Goal: Task Accomplishment & Management: Use online tool/utility

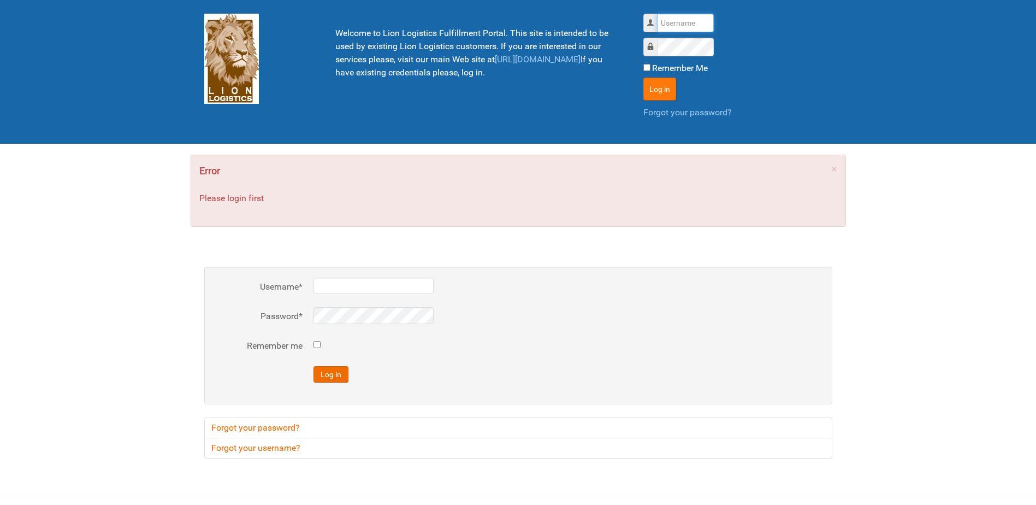
type input "Lion"
click at [666, 89] on button "Log in" at bounding box center [659, 89] width 33 height 23
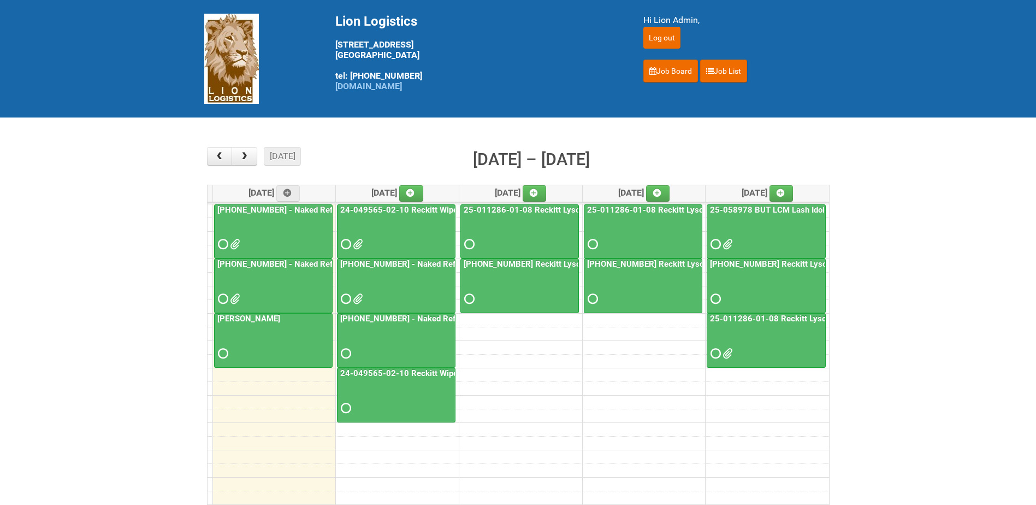
click at [366, 265] on link "[PHONE_NUMBER] - Naked Reformulation - Mailing 2" at bounding box center [438, 264] width 200 height 10
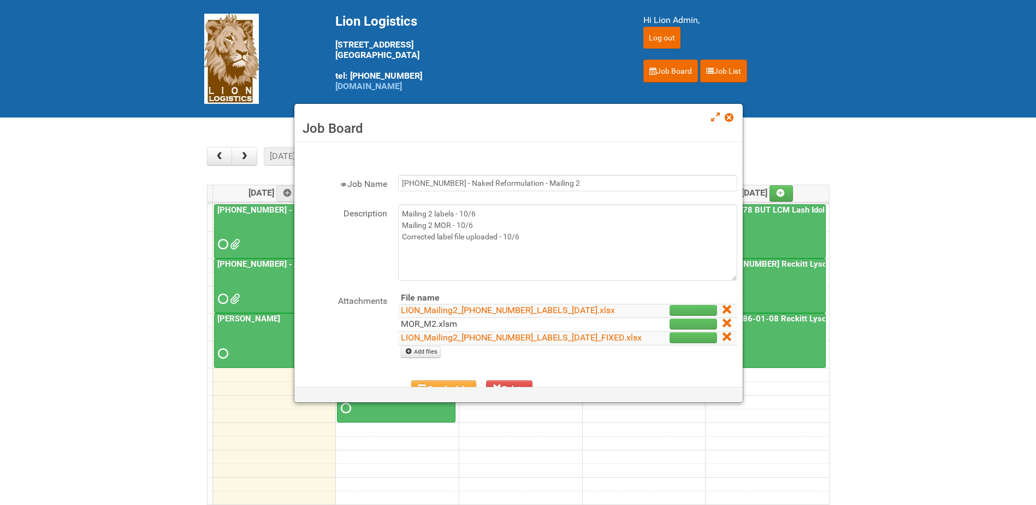
click at [447, 329] on link "MOR_M2.xlsm" at bounding box center [429, 323] width 56 height 10
click at [733, 118] on span at bounding box center [729, 118] width 8 height 8
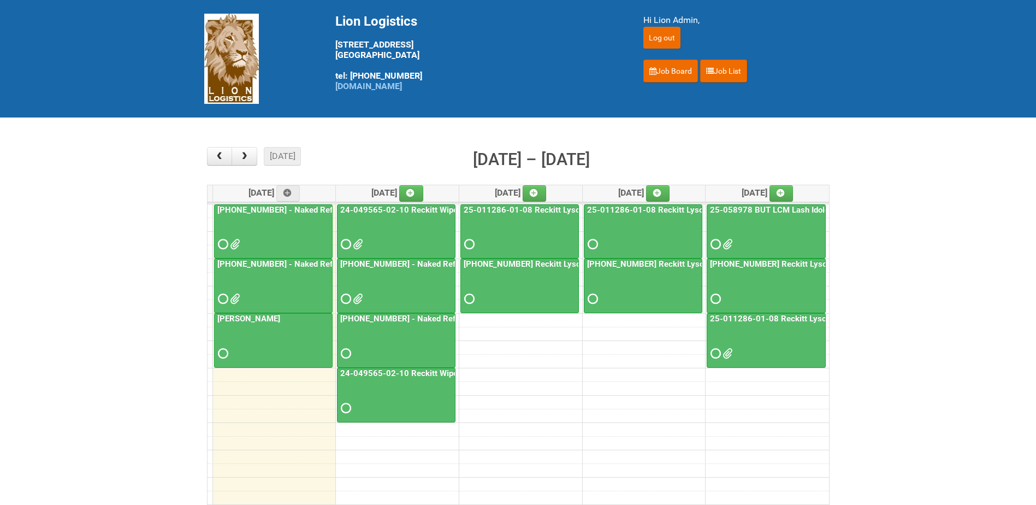
click at [408, 206] on link "24-049565-02-10 Reckitt Wipes HUT Stages 1-3" at bounding box center [432, 210] width 188 height 10
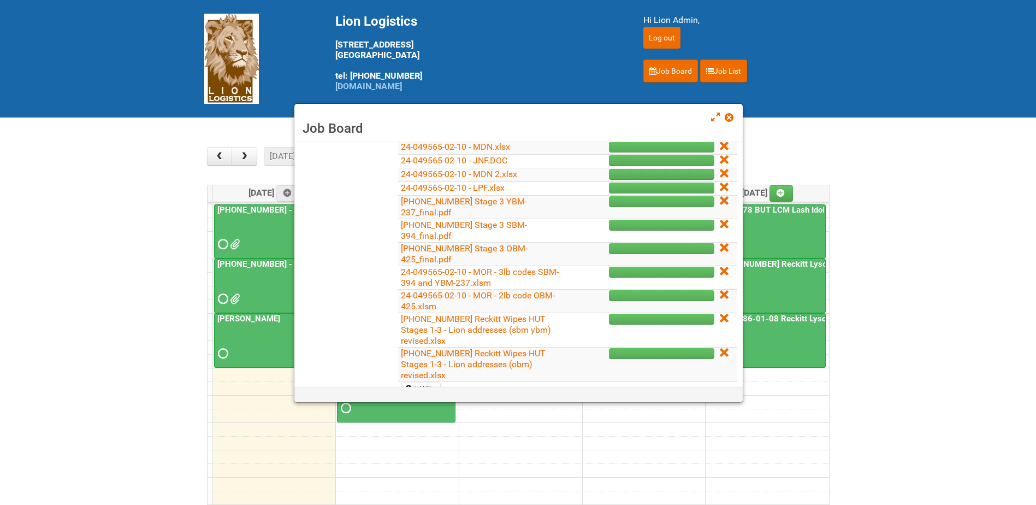
scroll to position [164, 0]
click at [477, 274] on link "24-049565-02-10 - MOR - 3lb codes SBM-394 and YBM-237.xlsm" at bounding box center [480, 276] width 158 height 21
click at [728, 117] on span at bounding box center [729, 118] width 8 height 8
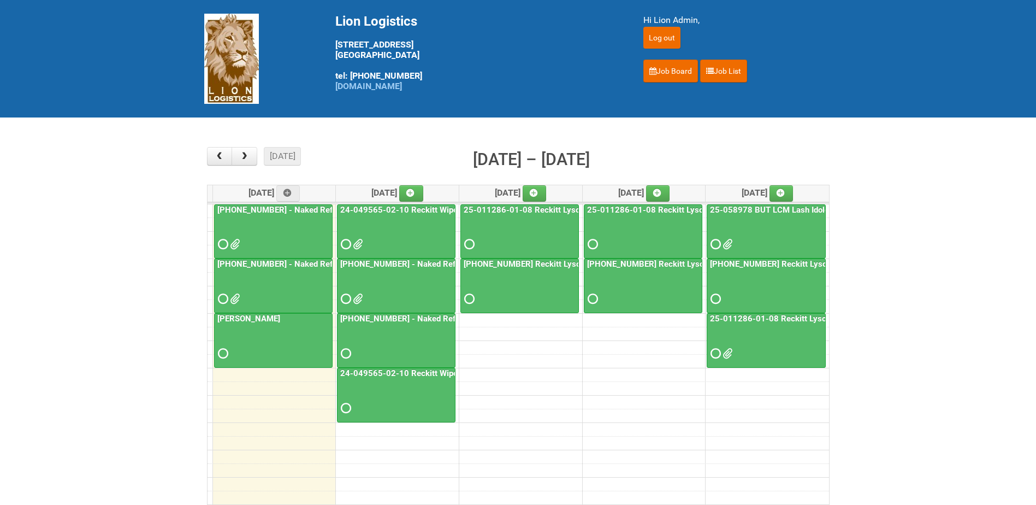
click at [403, 211] on link "24-049565-02-10 Reckitt Wipes HUT Stages 1-3" at bounding box center [432, 210] width 188 height 10
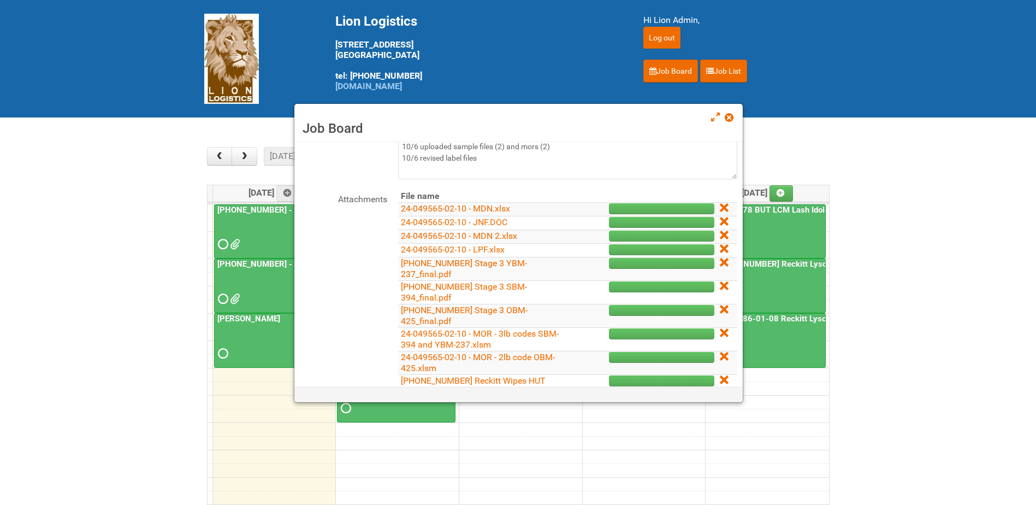
scroll to position [218, 0]
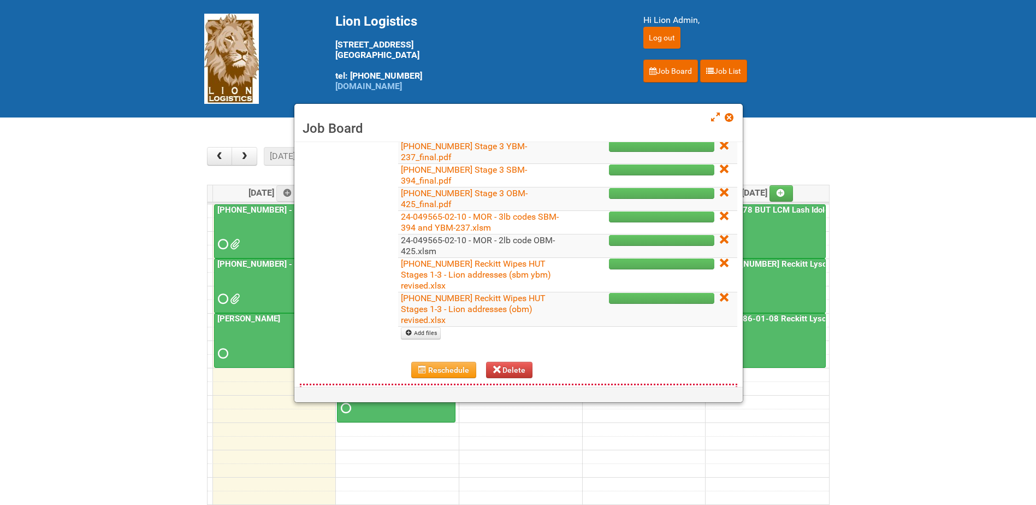
click at [481, 243] on link "24-049565-02-10 - MOR - 2lb code OBM-425.xlsm" at bounding box center [478, 245] width 154 height 21
click at [470, 216] on input "file" at bounding box center [563, 220] width 331 height 294
click at [488, 226] on input "file" at bounding box center [563, 220] width 331 height 294
click at [417, 218] on input "file" at bounding box center [563, 220] width 331 height 294
